Goal: Task Accomplishment & Management: Manage account settings

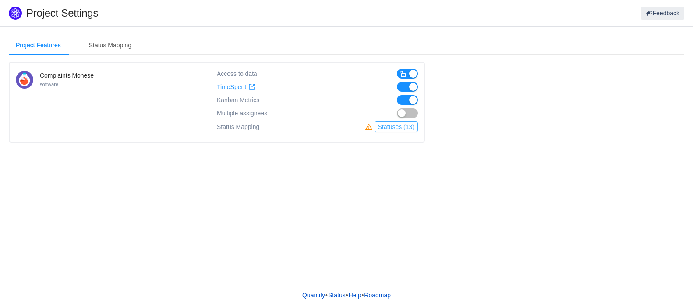
click at [397, 127] on button "Statuses (13)" at bounding box center [396, 126] width 43 height 11
